Goal: Task Accomplishment & Management: Complete application form

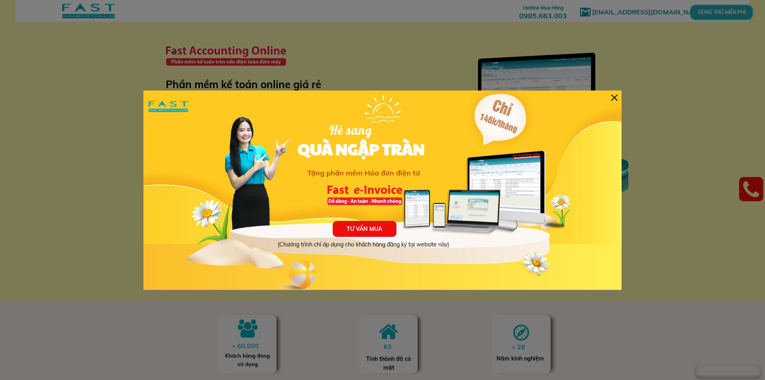
click at [617, 98] on div "TƯ VẤN MUA (Chương trình chỉ áp dụng cho khách hàng đăng ký tại website này) Hè…" at bounding box center [382, 189] width 478 height 199
click at [613, 98] on div at bounding box center [614, 97] width 6 height 6
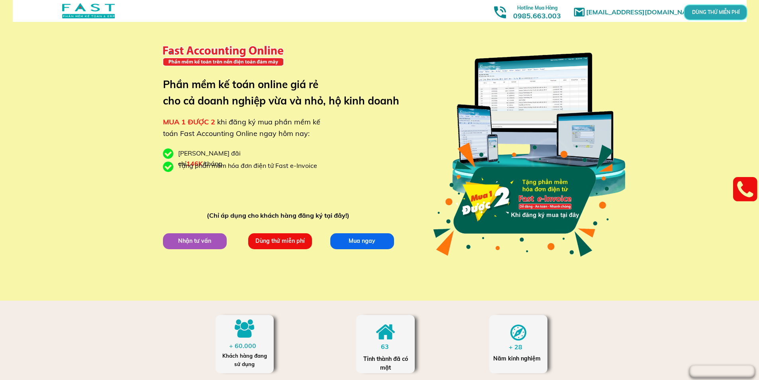
click at [277, 242] on p "Dùng thử miễn phí" at bounding box center [280, 241] width 64 height 16
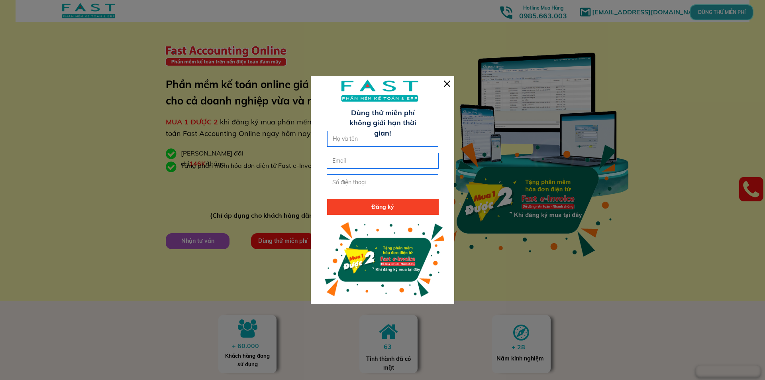
click at [447, 84] on div at bounding box center [447, 83] width 6 height 6
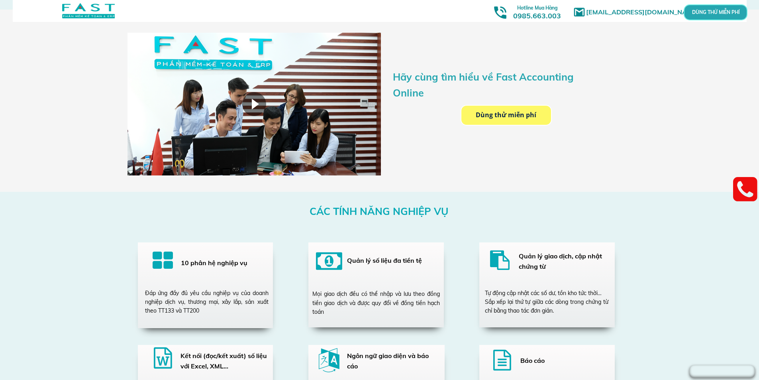
scroll to position [1474, 0]
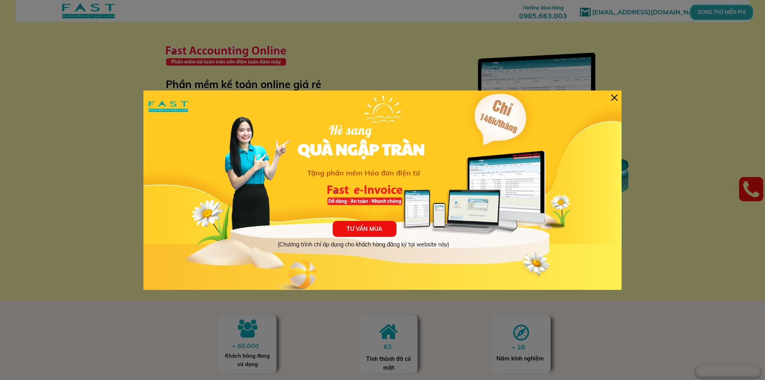
click at [615, 98] on div at bounding box center [614, 97] width 6 height 6
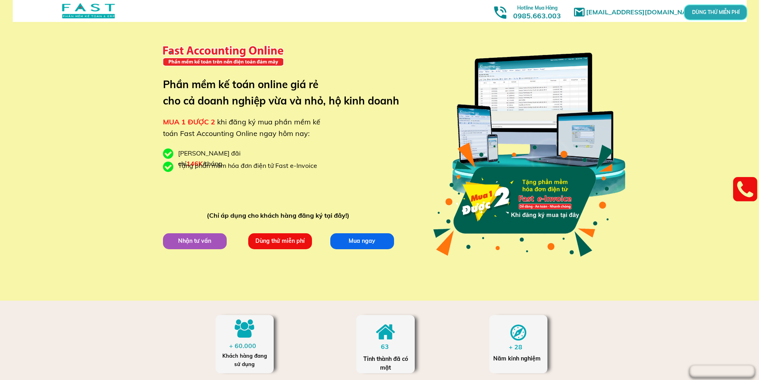
click at [288, 237] on p "Dùng thử miễn phí" at bounding box center [280, 241] width 64 height 16
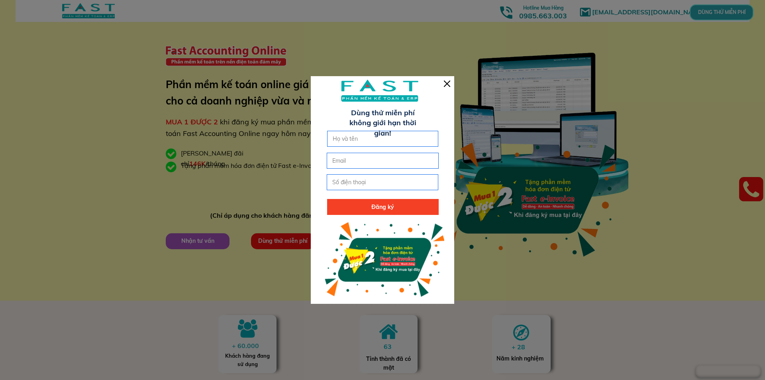
click at [444, 81] on div at bounding box center [447, 83] width 6 height 6
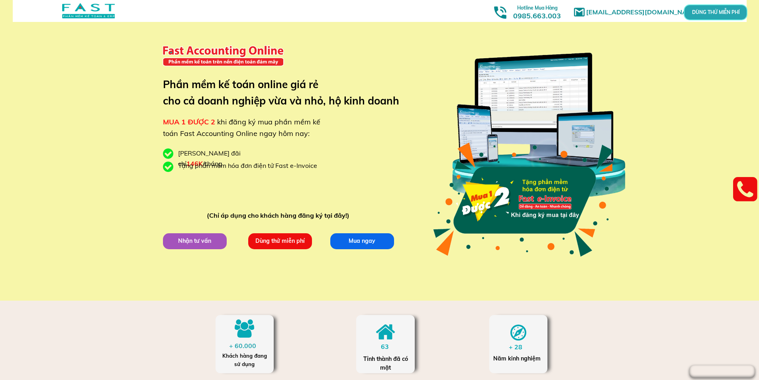
click at [282, 244] on p "Dùng thử miễn phí" at bounding box center [280, 241] width 64 height 16
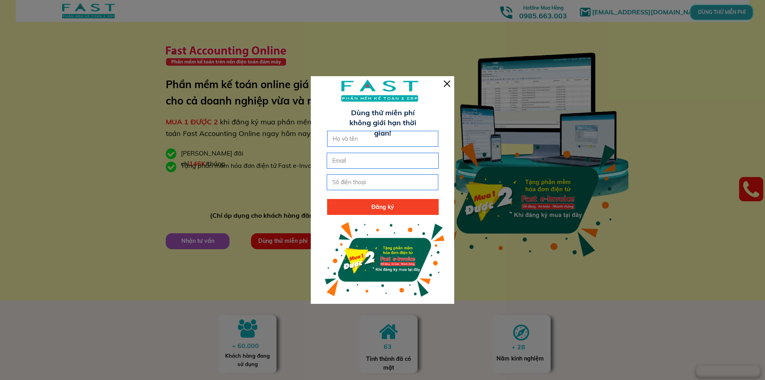
click at [363, 142] on input "text" at bounding box center [383, 138] width 104 height 15
click at [366, 154] on input "email" at bounding box center [382, 160] width 104 height 15
click at [364, 141] on input "text" at bounding box center [383, 138] width 104 height 15
type input "van"
click at [351, 157] on input "email" at bounding box center [382, 160] width 104 height 15
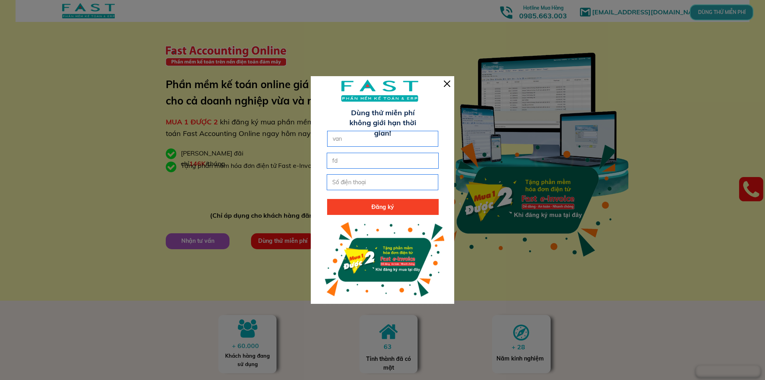
type input "f"
type input "dovan2607@gmail.com"
click at [351, 179] on input "tel" at bounding box center [382, 181] width 104 height 15
type input "0374517378"
click at [363, 206] on p "Đăng ký" at bounding box center [383, 207] width 112 height 16
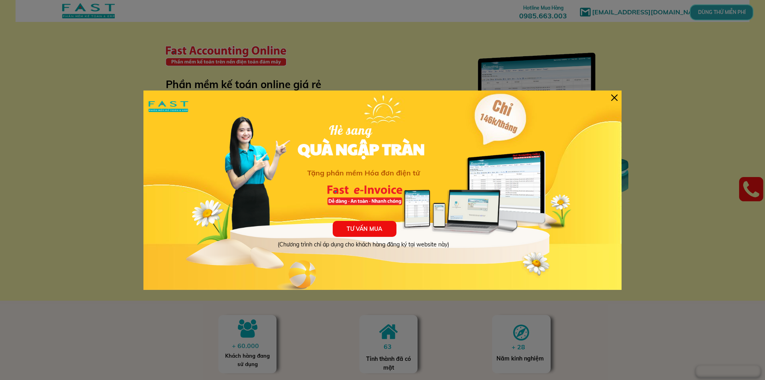
click at [613, 97] on div at bounding box center [614, 97] width 6 height 6
